Goal: Unclear

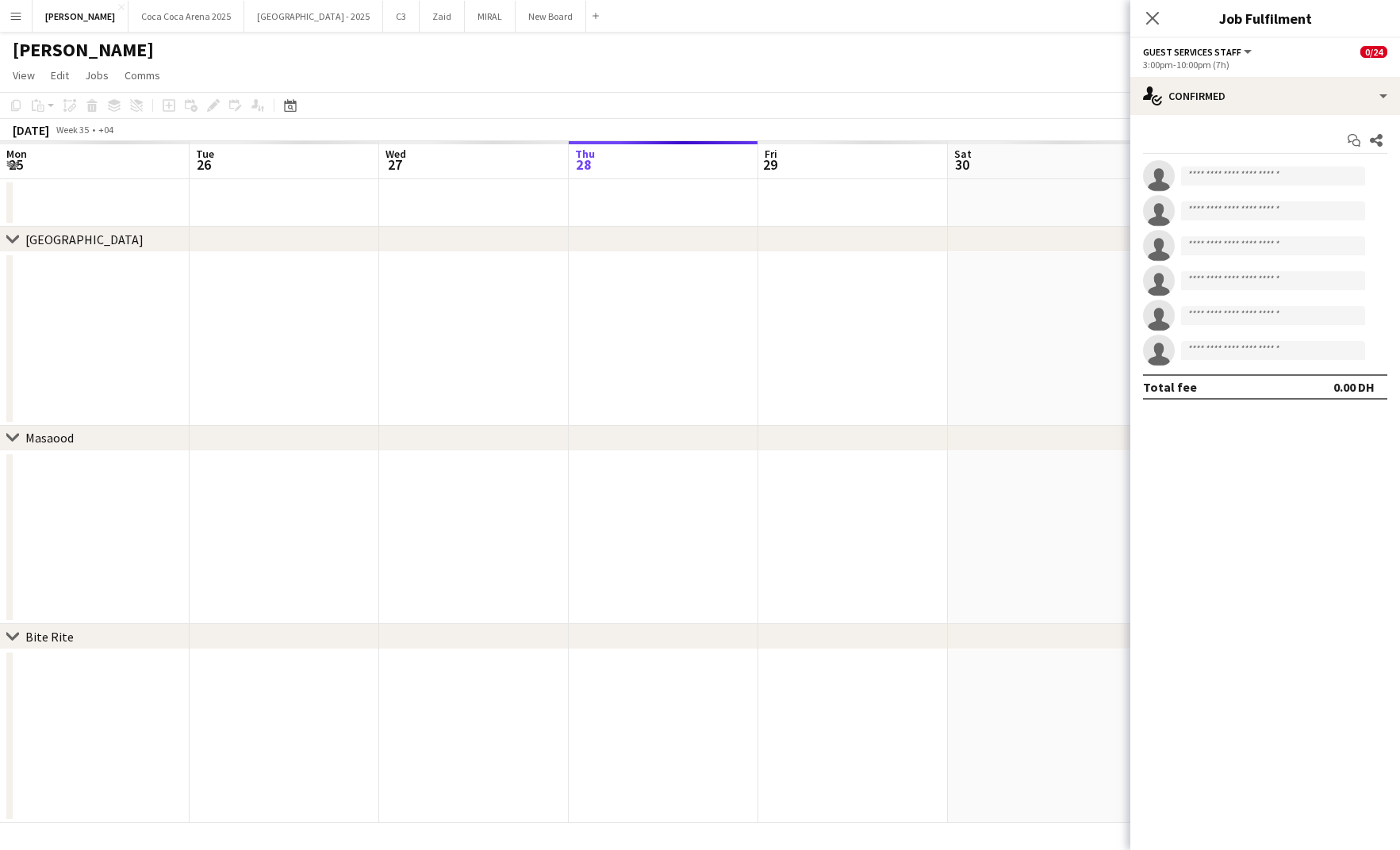
scroll to position [0, 379]
